Goal: Transaction & Acquisition: Purchase product/service

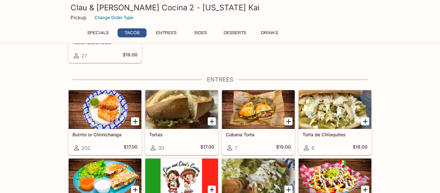
scroll to position [236, 0]
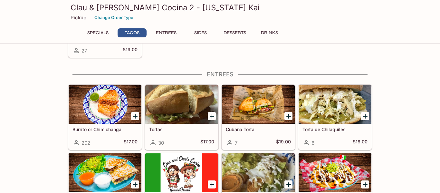
click at [258, 133] on div "Cubana Torta 7 $19.00" at bounding box center [258, 137] width 73 height 26
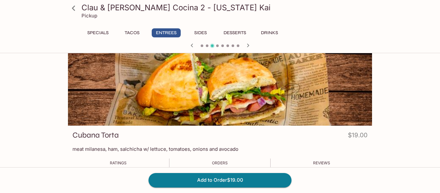
scroll to position [17, 0]
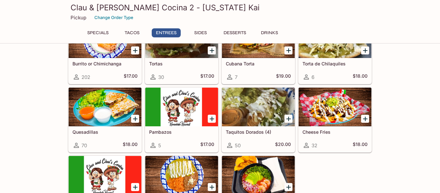
scroll to position [300, 0]
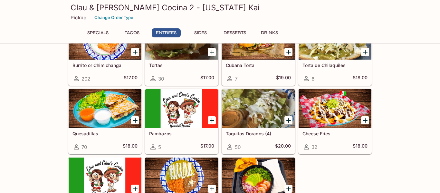
click at [175, 166] on div at bounding box center [181, 177] width 73 height 39
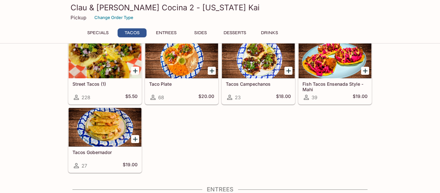
scroll to position [121, 0]
click at [252, 54] on div at bounding box center [258, 59] width 73 height 39
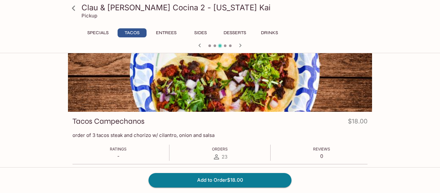
scroll to position [32, 0]
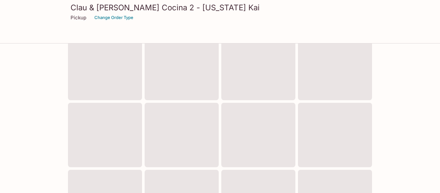
scroll to position [121, 0]
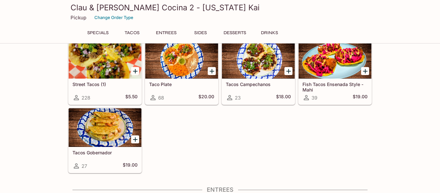
click at [103, 69] on div at bounding box center [105, 59] width 73 height 39
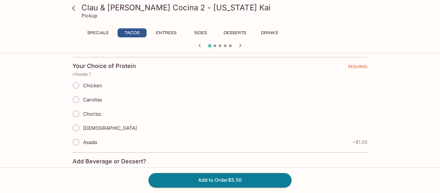
scroll to position [139, 0]
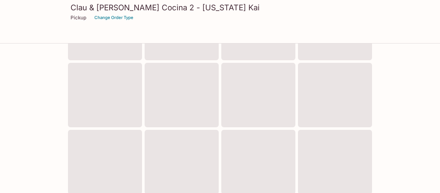
scroll to position [121, 0]
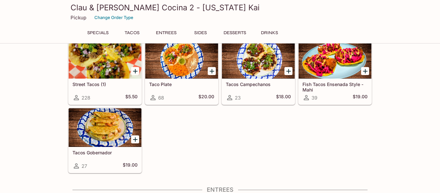
click at [327, 67] on div at bounding box center [335, 59] width 73 height 39
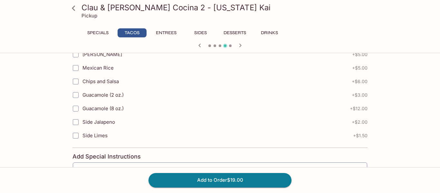
scroll to position [278, 0]
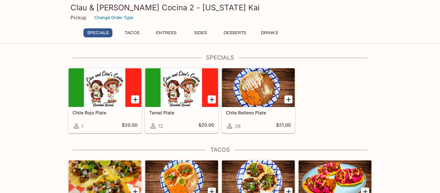
click at [244, 83] on div at bounding box center [258, 87] width 73 height 39
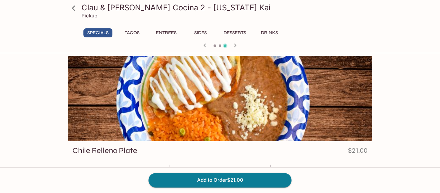
scroll to position [1, 0]
